Goal: Task Accomplishment & Management: Manage account settings

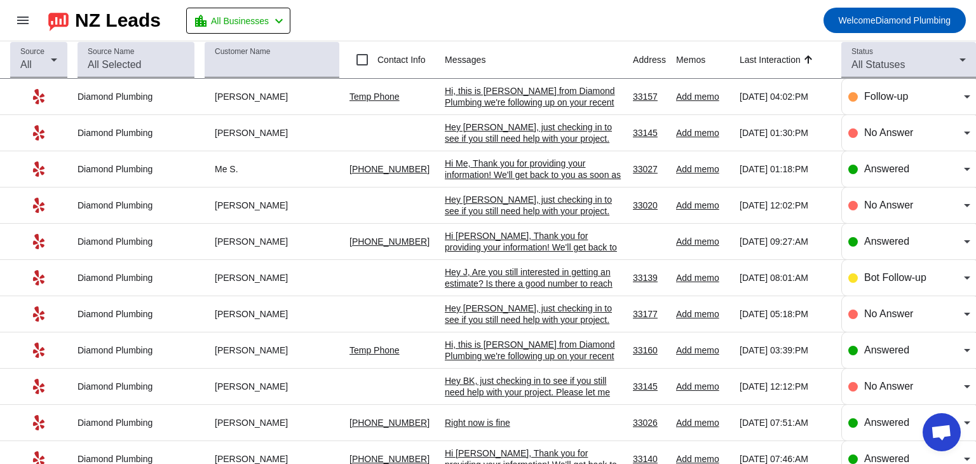
click at [465, 97] on div "Hi, this is [PERSON_NAME] from Diamond Plumbing we're following up on your rece…" at bounding box center [534, 130] width 178 height 91
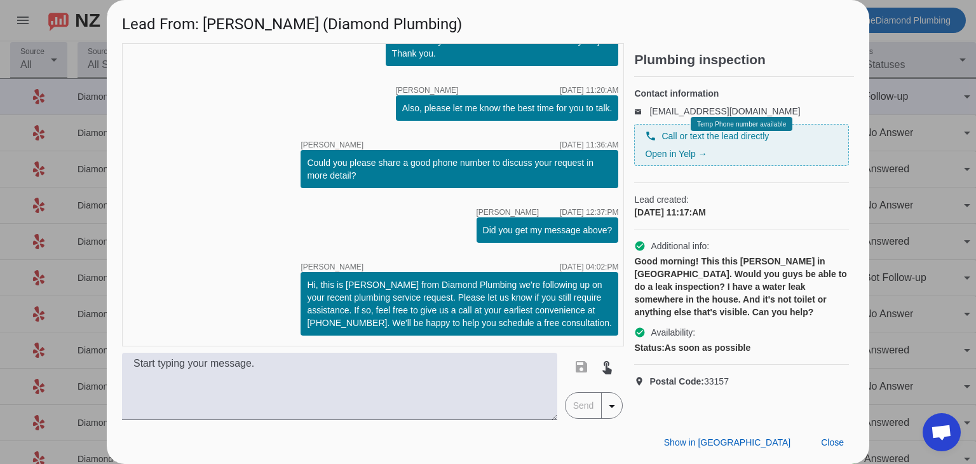
scroll to position [165, 0]
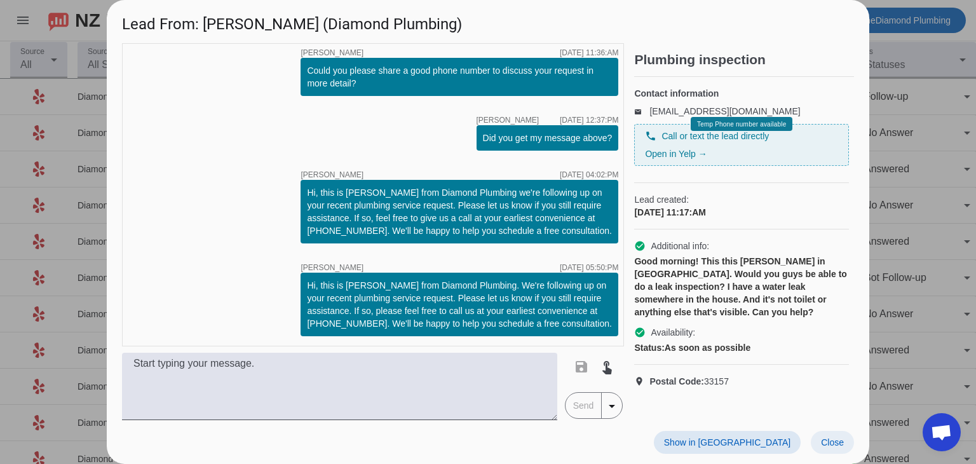
click at [830, 443] on span "Close" at bounding box center [832, 442] width 23 height 10
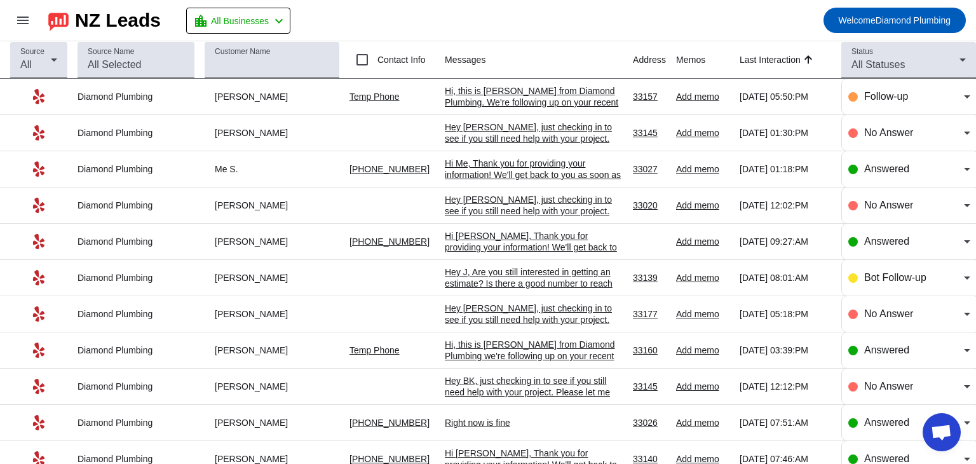
click at [488, 104] on div "Hi, this is [PERSON_NAME] from Diamond Plumbing. We're following up on your rec…" at bounding box center [534, 130] width 178 height 91
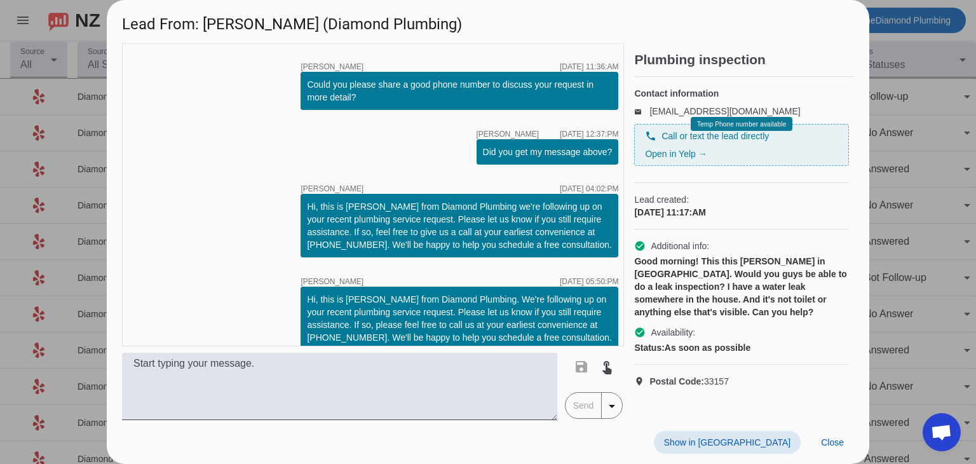
scroll to position [165, 0]
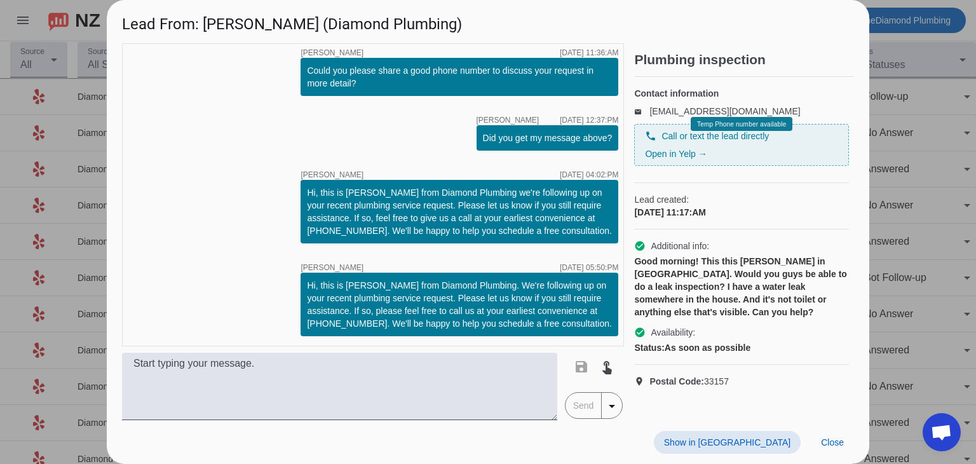
drag, startPoint x: 828, startPoint y: 443, endPoint x: 807, endPoint y: 424, distance: 28.8
click at [828, 443] on span "Close" at bounding box center [832, 442] width 23 height 10
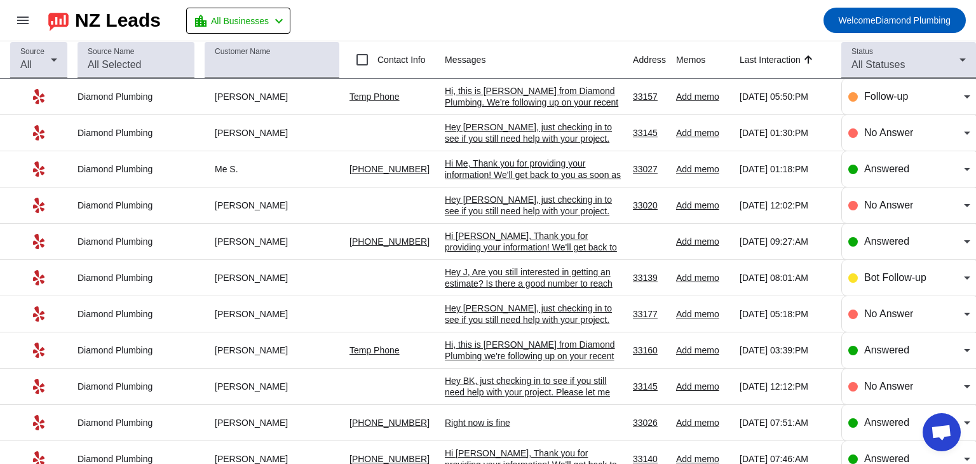
click at [393, 21] on mat-toolbar-row "menu NZ Leads location_city All Businesses chevron_left Welcome Diamond Plumbing" at bounding box center [488, 20] width 976 height 41
